Goal: Navigation & Orientation: Find specific page/section

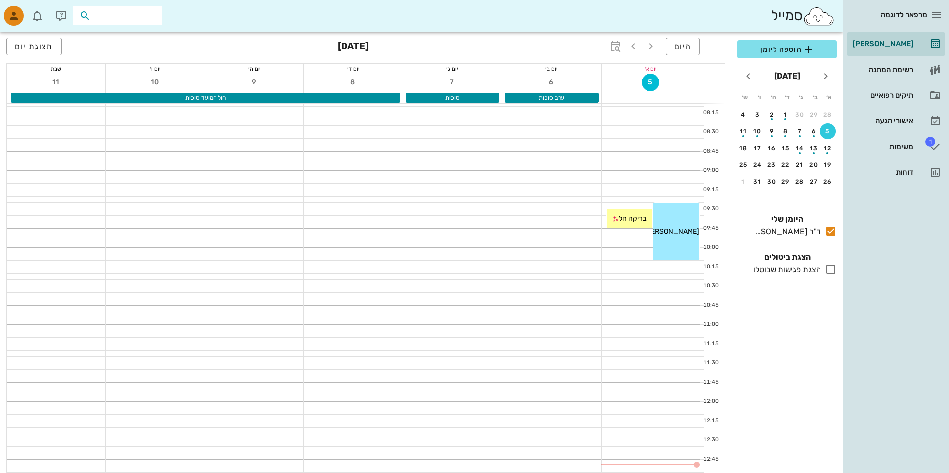
click at [126, 17] on input "text" at bounding box center [124, 15] width 63 height 13
click at [676, 211] on div "09:25 - 10:10 [PERSON_NAME] (גיל 57 ) עזרה ראשונה תור ראשון במרפאה [PERSON_NAME]" at bounding box center [676, 231] width 46 height 57
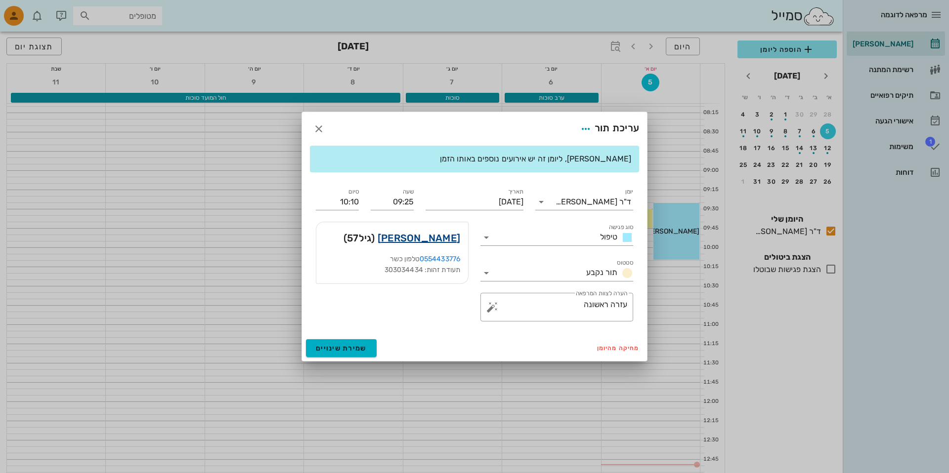
click at [426, 233] on link "[PERSON_NAME]" at bounding box center [418, 238] width 83 height 16
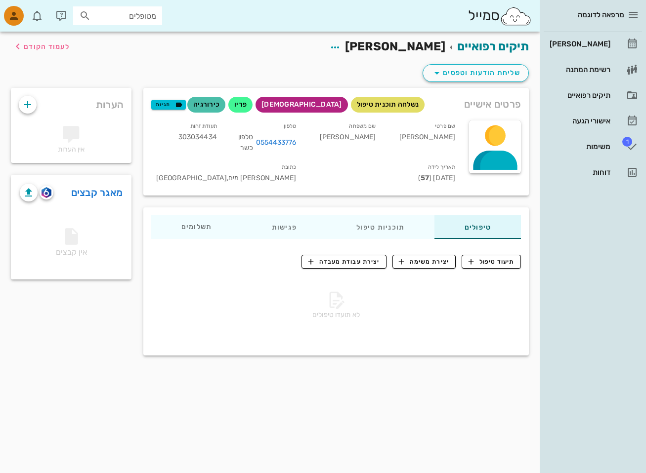
click at [358, 60] on div "תיקים רפואיים [PERSON_NAME] לעמוד הקודם" at bounding box center [270, 47] width 530 height 31
click at [565, 142] on div "משימות" at bounding box center [578, 147] width 63 height 16
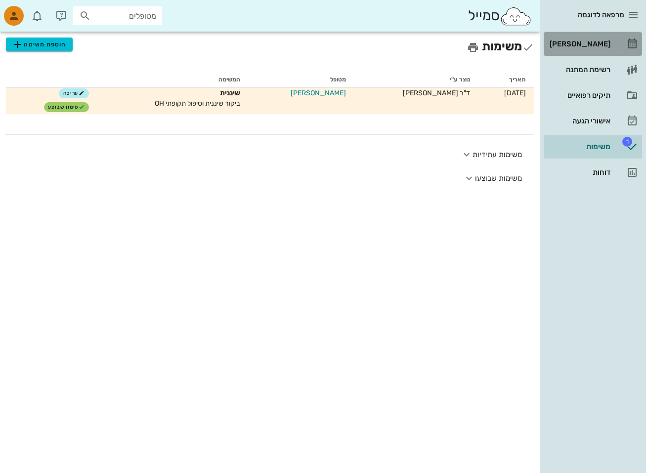
click at [582, 49] on div "[PERSON_NAME]" at bounding box center [578, 44] width 63 height 16
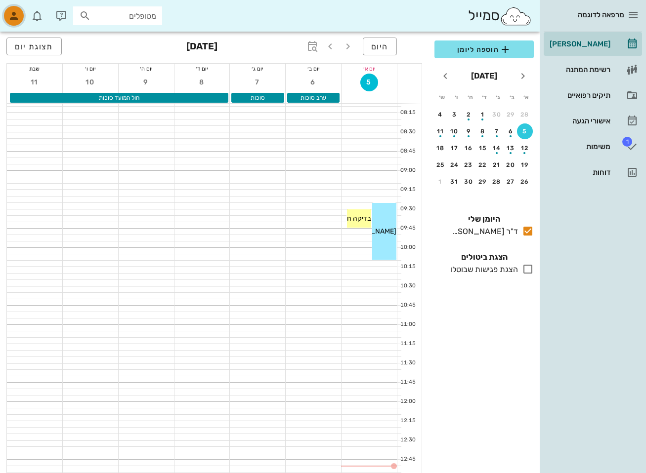
click at [17, 7] on div "button" at bounding box center [14, 16] width 20 height 20
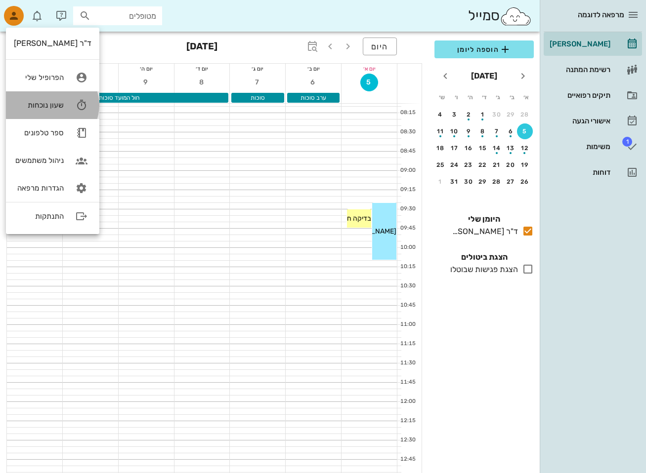
click at [77, 104] on icon at bounding box center [82, 105] width 20 height 20
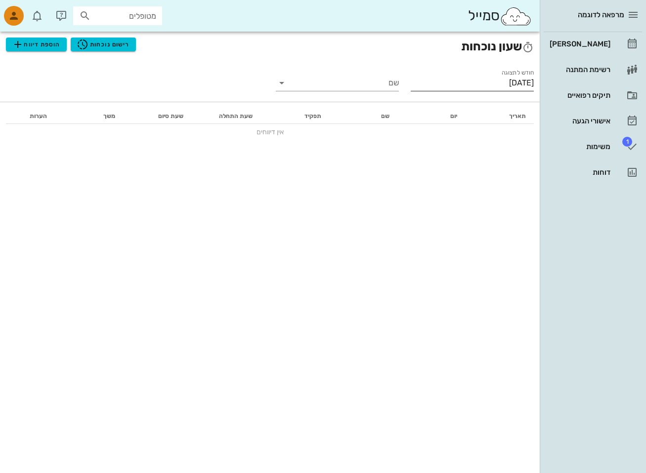
click at [447, 85] on input "[DATE]" at bounding box center [472, 83] width 123 height 16
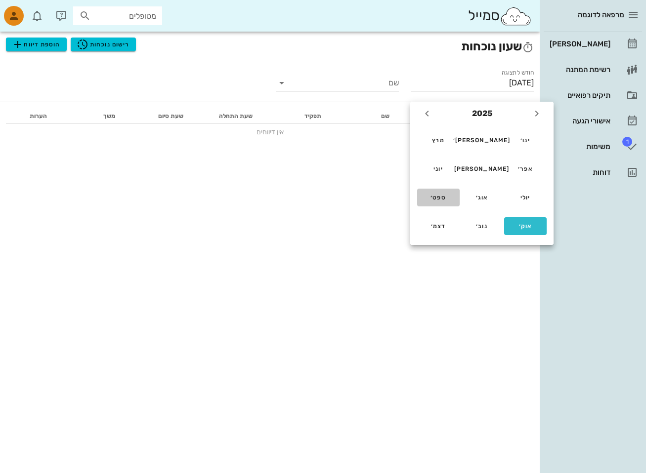
click at [438, 203] on button "ספט׳" at bounding box center [438, 198] width 42 height 18
type input "[DATE]"
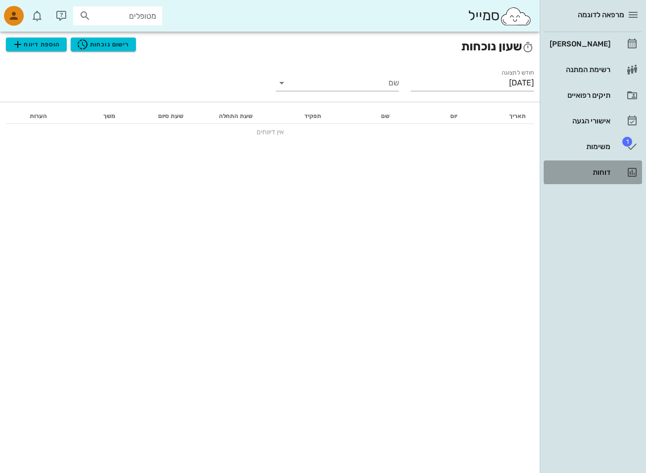
click at [578, 167] on div "דוחות" at bounding box center [578, 173] width 63 height 16
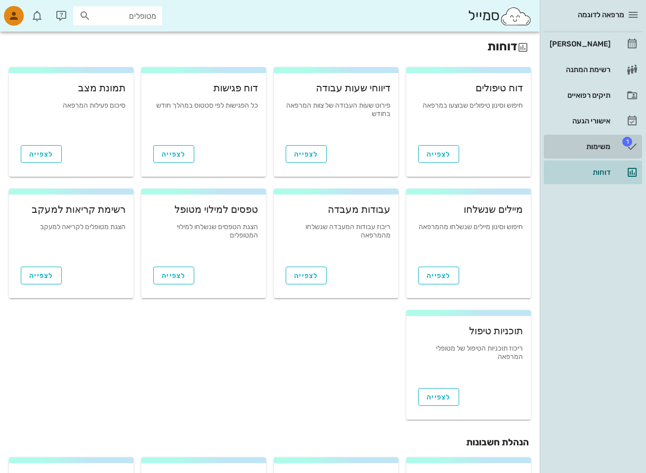
click at [608, 139] on div "משימות" at bounding box center [578, 147] width 63 height 16
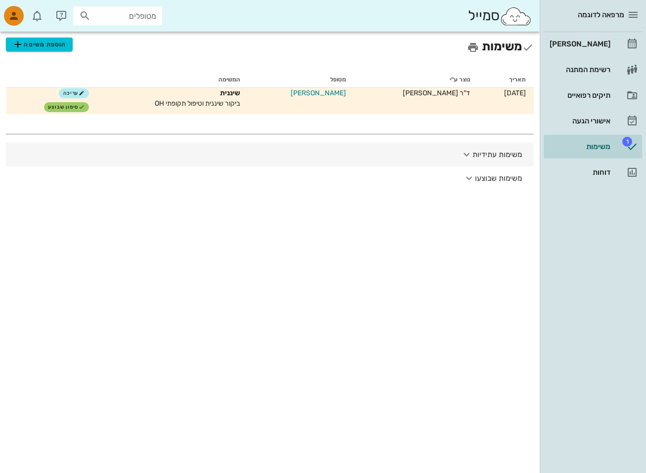
click at [464, 159] on icon "button" at bounding box center [467, 155] width 12 height 12
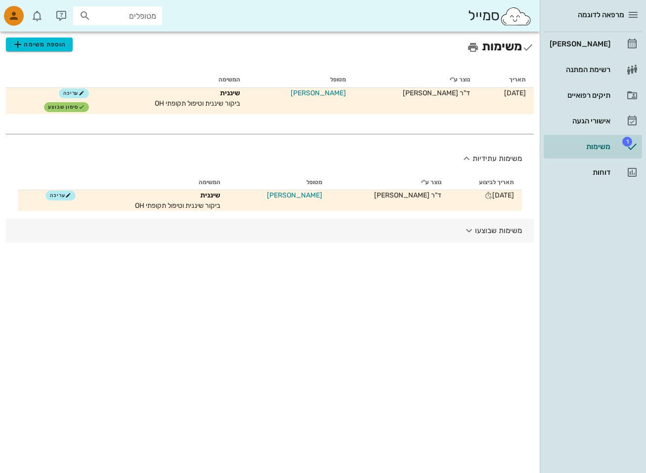
click at [426, 228] on button "משימות שבוצעו" at bounding box center [270, 231] width 528 height 24
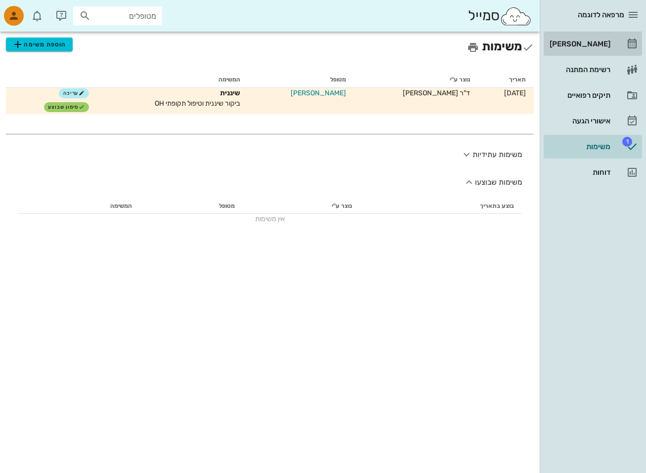
click at [587, 46] on div "[PERSON_NAME]" at bounding box center [578, 44] width 63 height 8
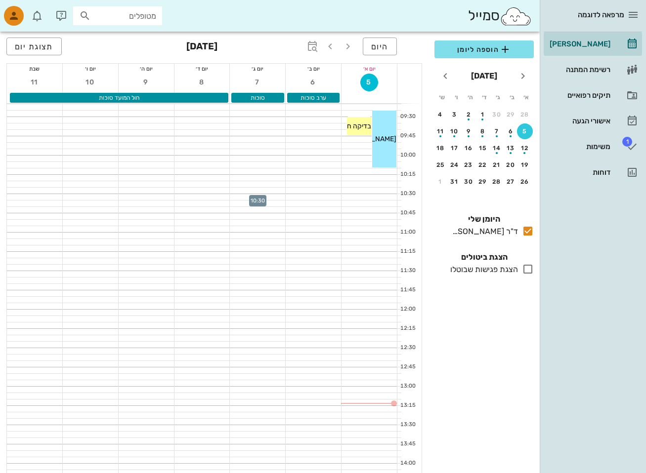
scroll to position [94, 0]
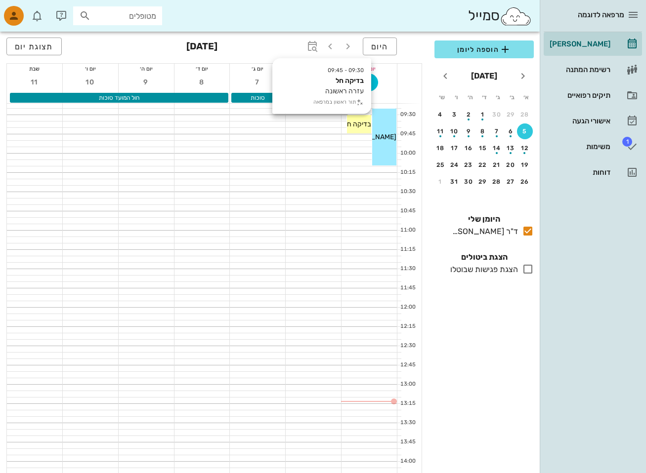
click at [355, 124] on span "בדיקה חל" at bounding box center [357, 124] width 28 height 8
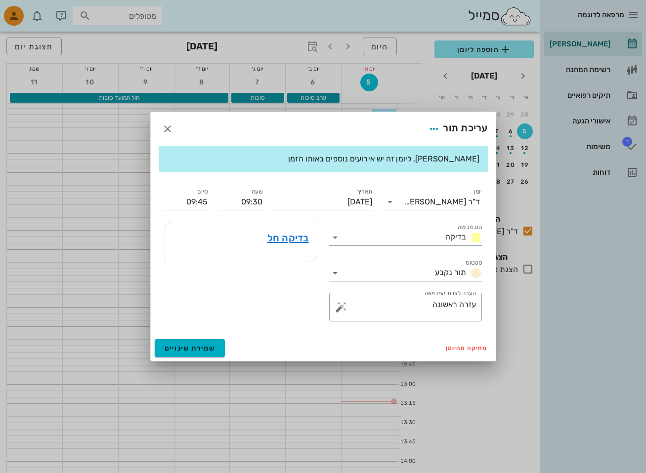
click at [297, 246] on div "בדיקה חל" at bounding box center [241, 238] width 152 height 32
click at [297, 239] on link "בדיקה חל" at bounding box center [288, 238] width 42 height 16
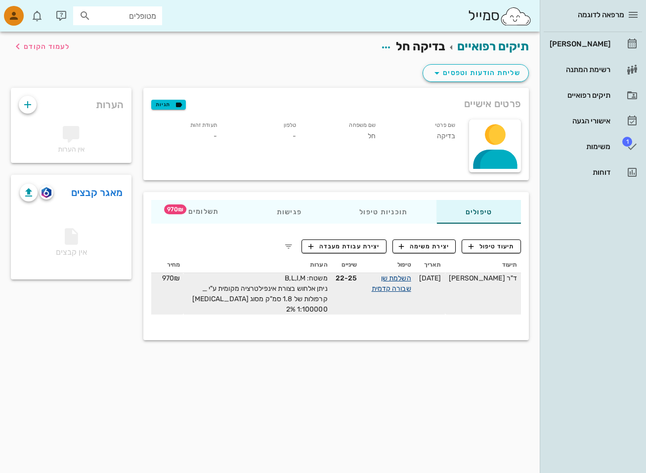
click at [399, 291] on link "השלמת שן שבורה קדמית" at bounding box center [392, 283] width 40 height 19
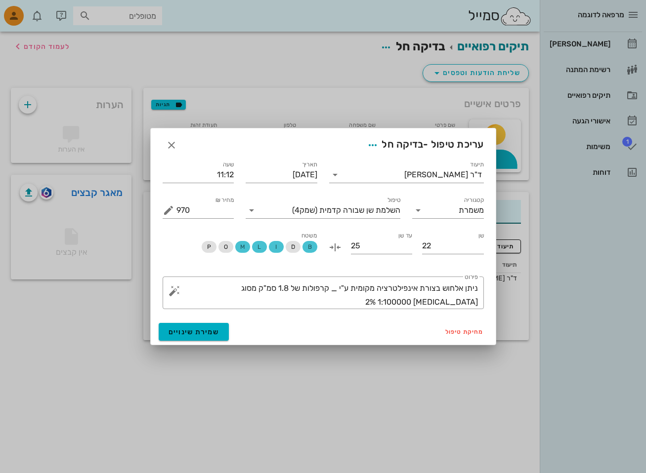
click at [275, 67] on div at bounding box center [323, 236] width 646 height 473
click at [176, 143] on icon "button" at bounding box center [172, 145] width 12 height 12
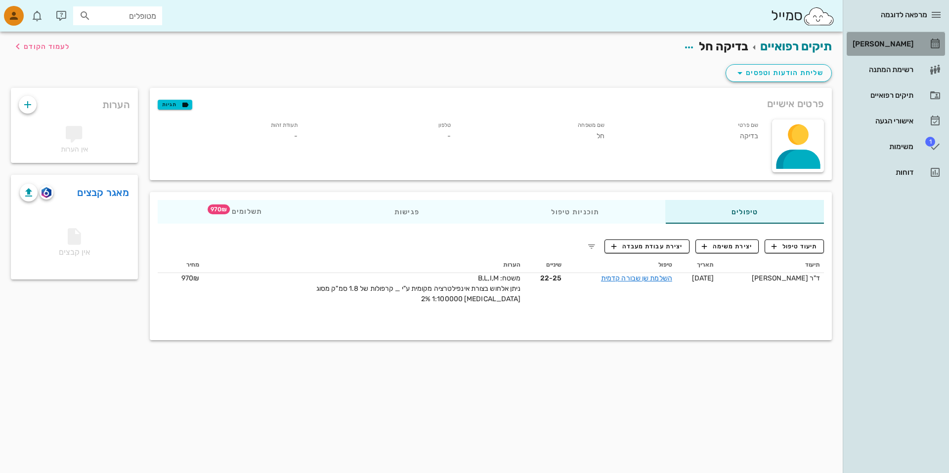
click at [913, 46] on link "[PERSON_NAME]" at bounding box center [895, 44] width 98 height 24
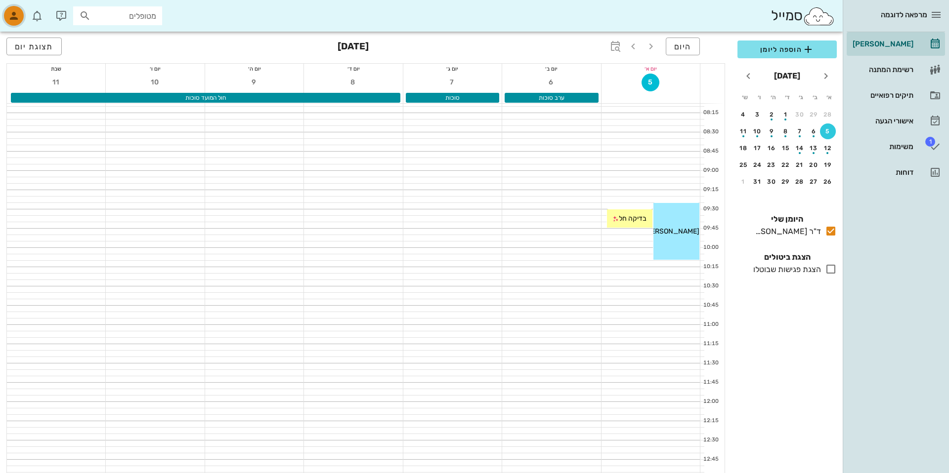
click at [6, 18] on div "button" at bounding box center [14, 16] width 20 height 20
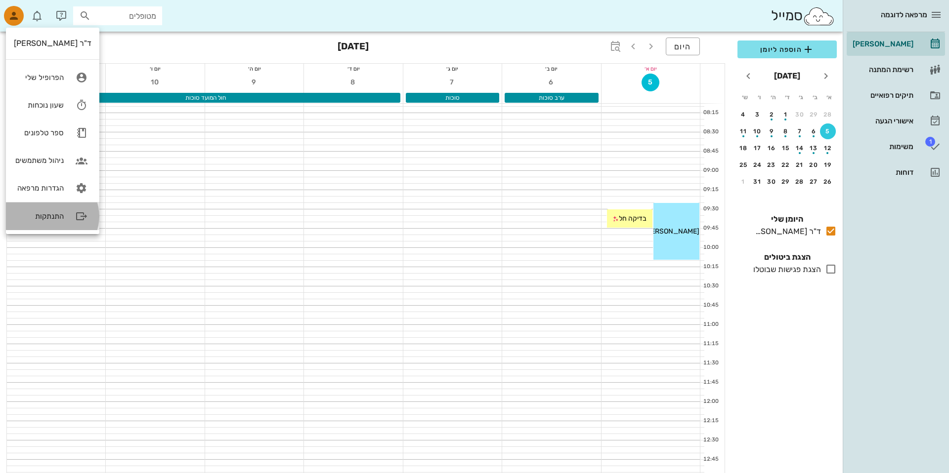
click at [29, 210] on div "התנתקות" at bounding box center [52, 217] width 93 height 28
